Goal: Information Seeking & Learning: Learn about a topic

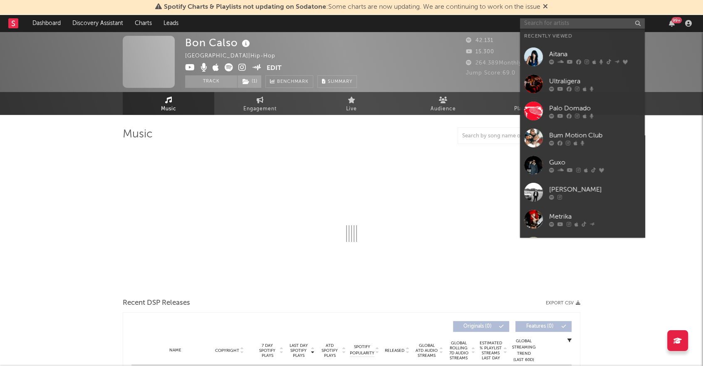
click at [546, 25] on input "text" at bounding box center [582, 23] width 125 height 10
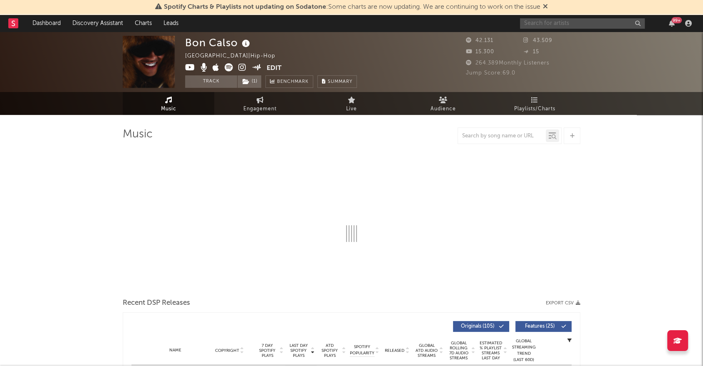
select select "6m"
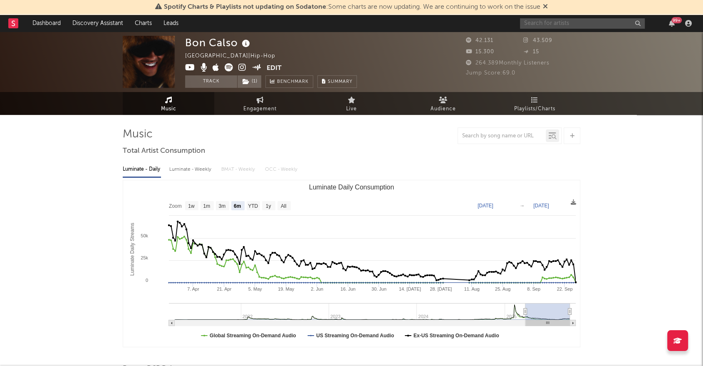
click at [546, 19] on input "text" at bounding box center [582, 23] width 125 height 10
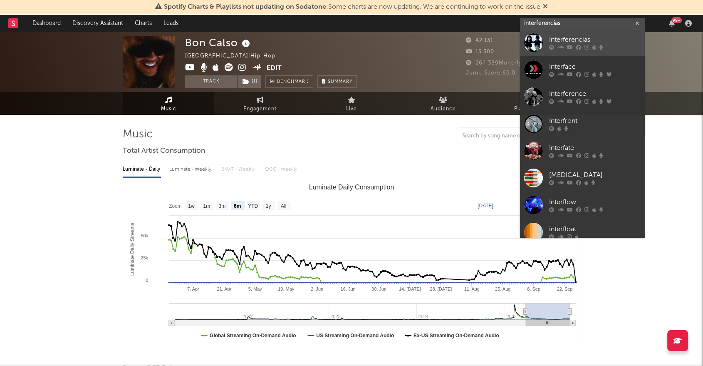
type input "interferencias"
click at [589, 43] on div "Interferencias" at bounding box center [595, 40] width 92 height 10
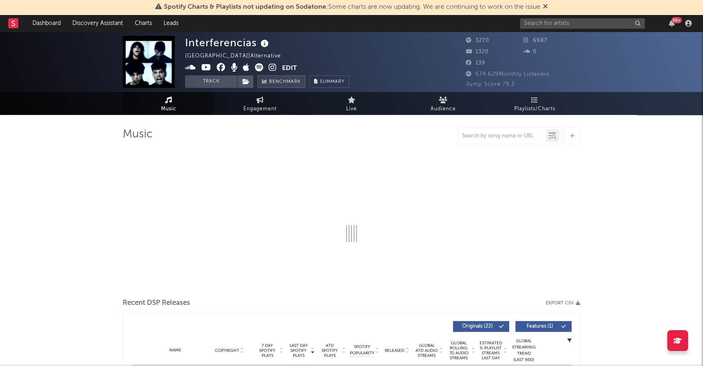
select select "1w"
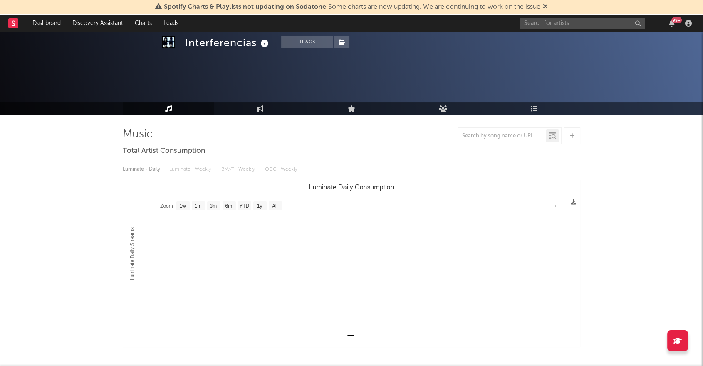
scroll to position [231, 0]
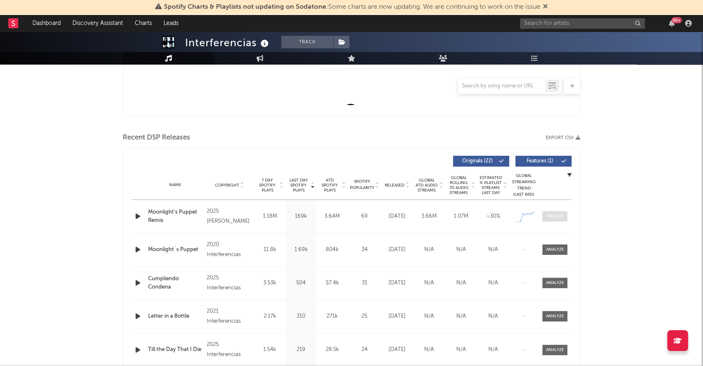
click at [557, 215] on div at bounding box center [555, 216] width 18 height 6
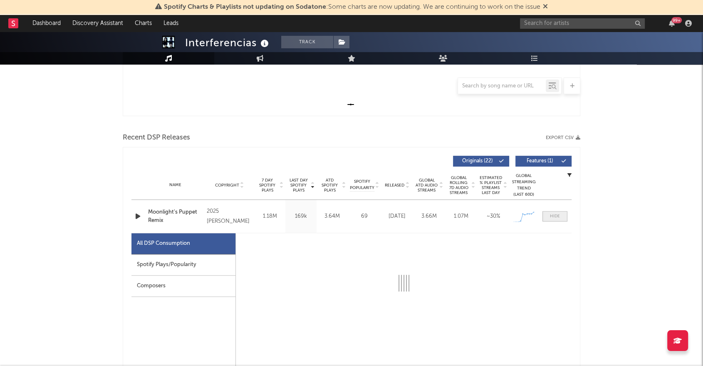
select select "1w"
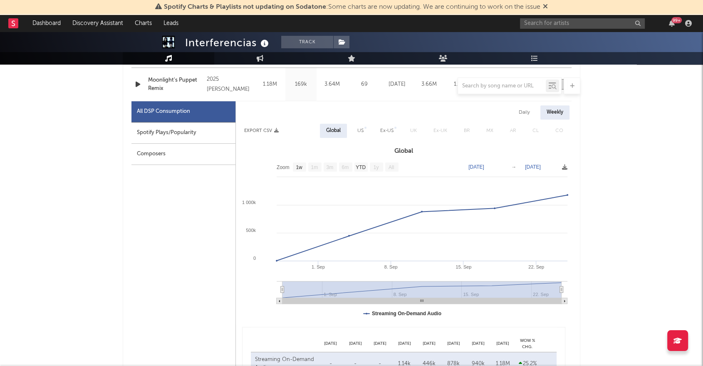
scroll to position [277, 0]
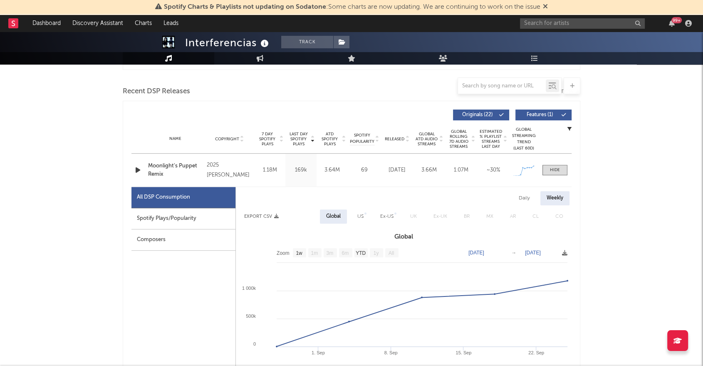
click at [551, 200] on div "Weekly" at bounding box center [554, 198] width 29 height 14
click at [557, 170] on div at bounding box center [555, 170] width 10 height 6
